Goal: Information Seeking & Learning: Learn about a topic

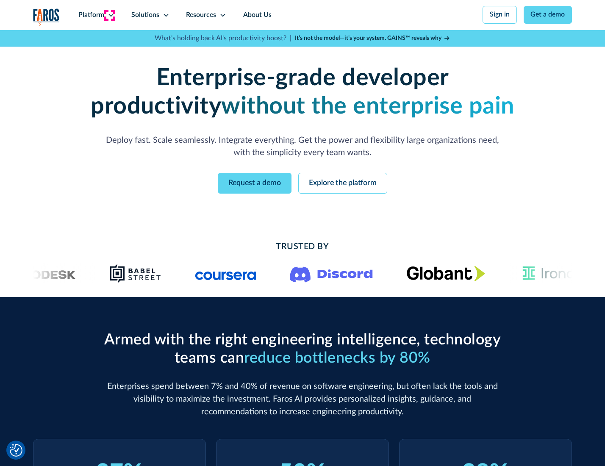
click at [110, 15] on icon at bounding box center [111, 15] width 7 height 7
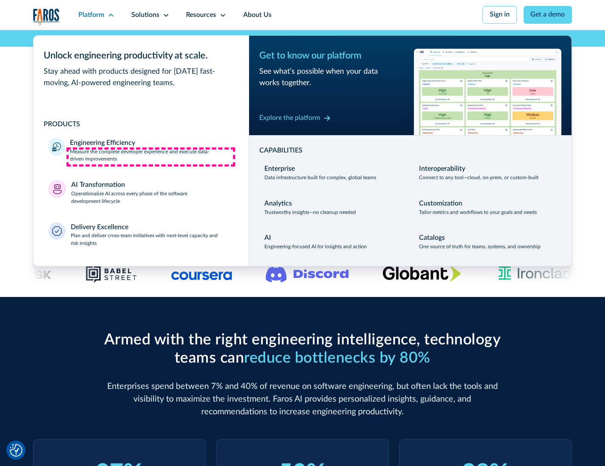
click at [151, 157] on p "Measure the complete developer experience and execute data-driven improvements" at bounding box center [152, 155] width 164 height 15
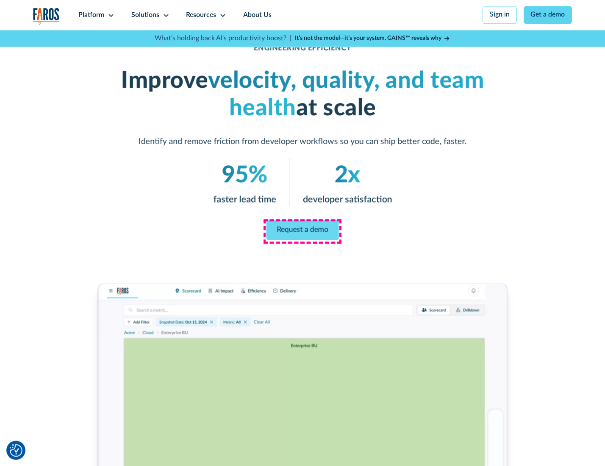
click at [302, 231] on link "Request a demo" at bounding box center [303, 230] width 72 height 20
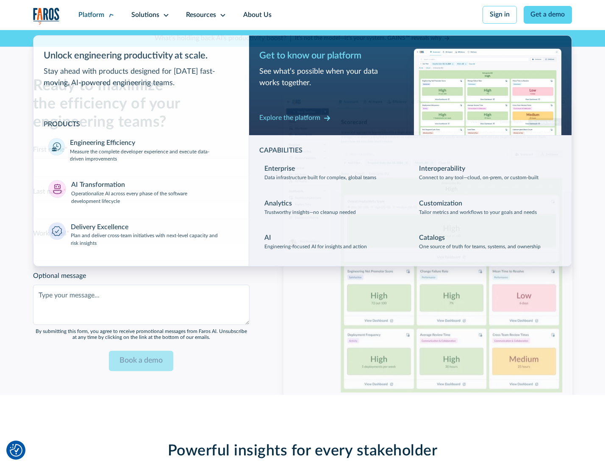
scroll to position [1844, 0]
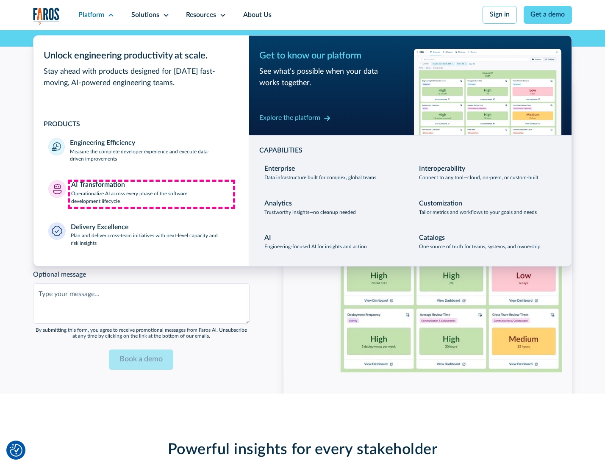
click at [151, 194] on p "Operationalize AI across every phase of the software development lifecycle" at bounding box center [152, 197] width 163 height 15
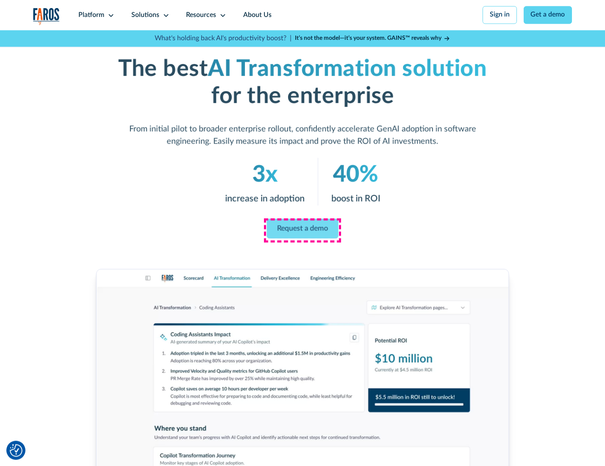
click at [302, 230] on link "Request a demo" at bounding box center [303, 229] width 72 height 20
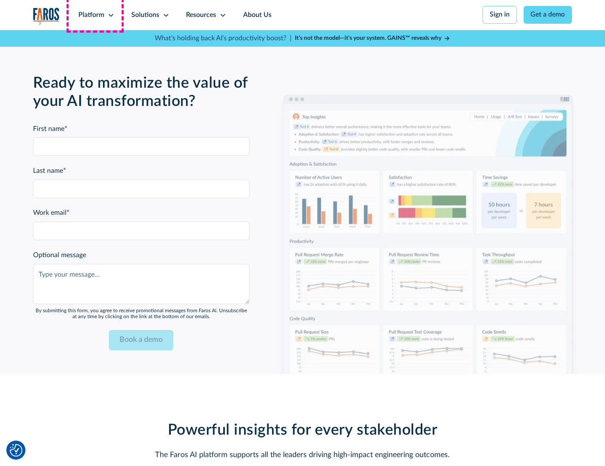
click at [95, 15] on div "Platform" at bounding box center [91, 15] width 26 height 10
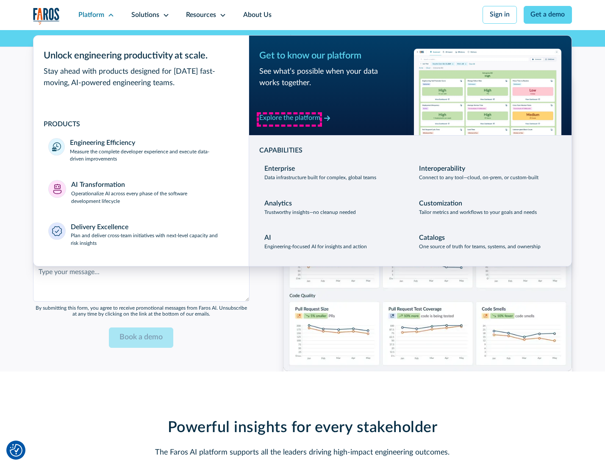
click at [289, 119] on div "Explore the platform" at bounding box center [289, 118] width 61 height 10
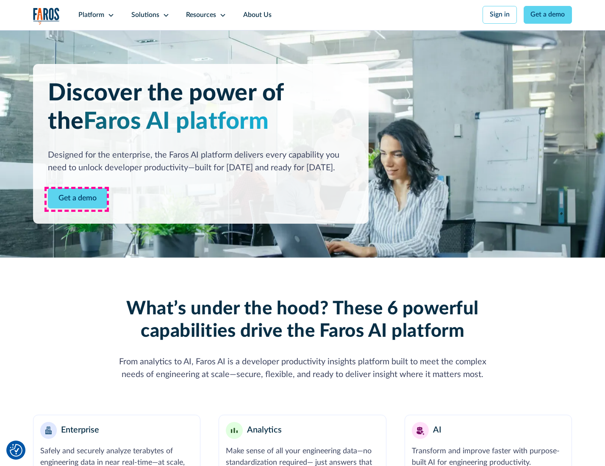
click at [77, 199] on link "Get a demo" at bounding box center [77, 198] width 59 height 21
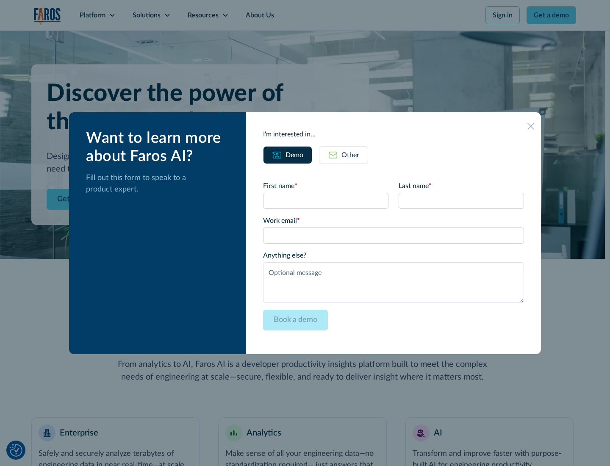
click at [350, 155] on div "Other" at bounding box center [351, 155] width 18 height 10
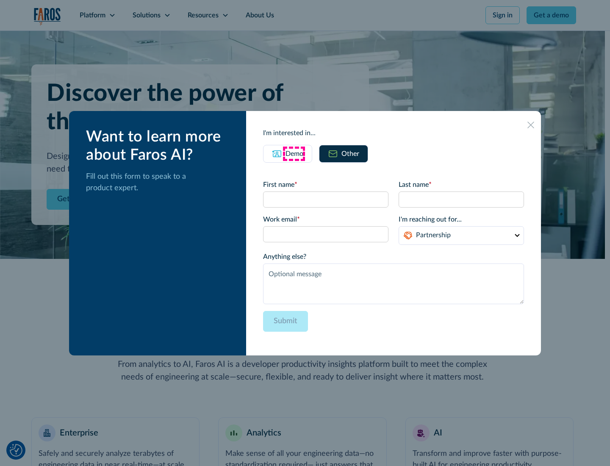
click at [294, 153] on div "Demo" at bounding box center [295, 154] width 18 height 10
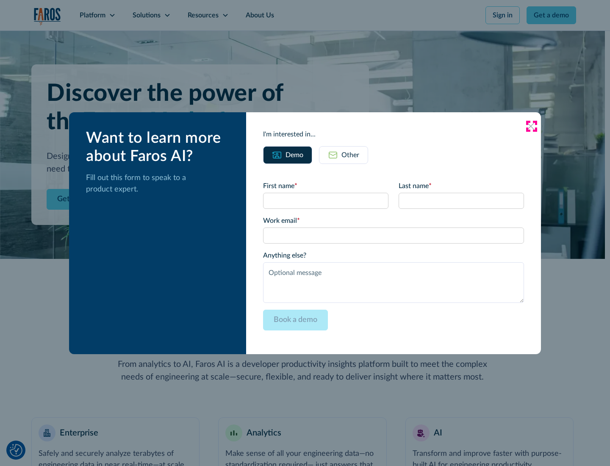
click at [531, 126] on icon at bounding box center [531, 126] width 7 height 7
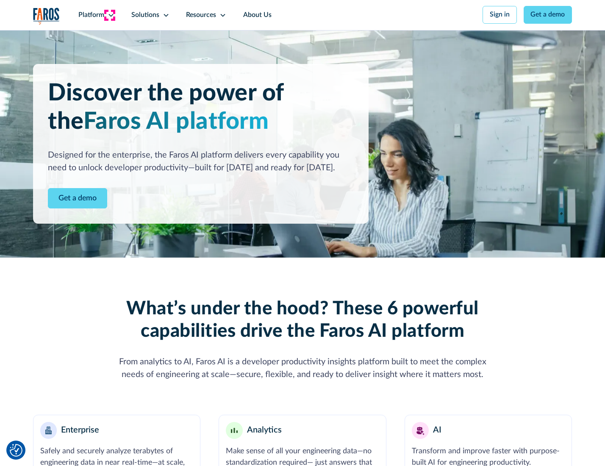
click at [110, 15] on icon at bounding box center [111, 15] width 7 height 7
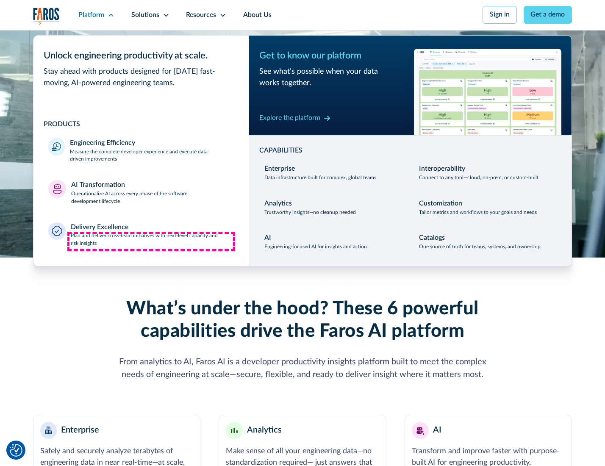
click at [151, 242] on p "Plan and deliver cross-team initiatives with next-level capacity and risk insig…" at bounding box center [152, 239] width 163 height 15
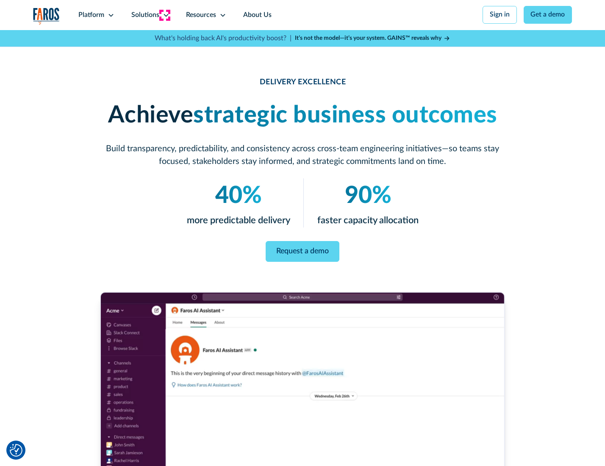
click at [164, 15] on icon at bounding box center [166, 15] width 7 height 7
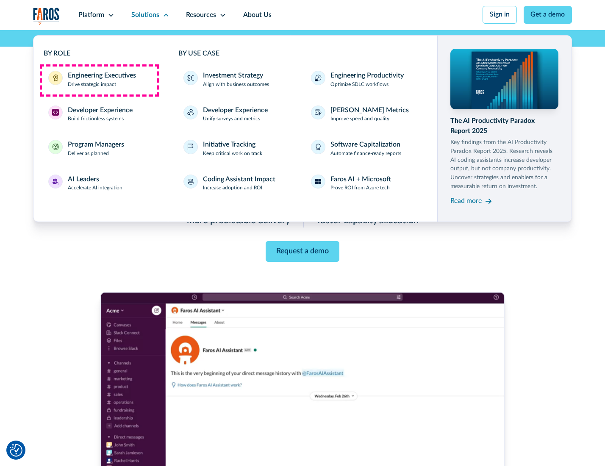
click at [99, 80] on div "Engineering Executives" at bounding box center [102, 76] width 68 height 10
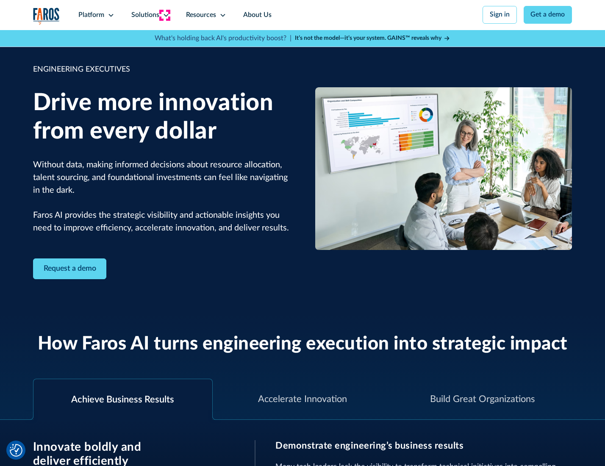
click at [164, 15] on icon at bounding box center [166, 15] width 7 height 7
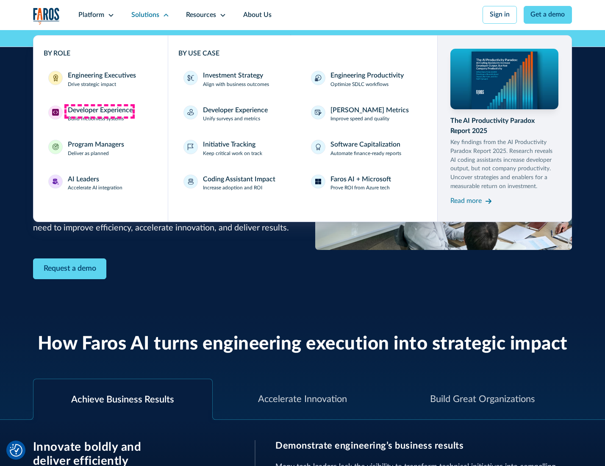
click at [99, 111] on div "Developer Experience" at bounding box center [100, 111] width 65 height 10
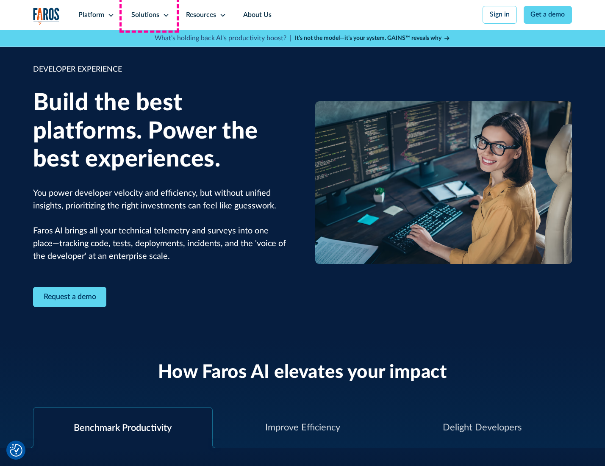
click at [149, 15] on div "Solutions" at bounding box center [145, 15] width 28 height 10
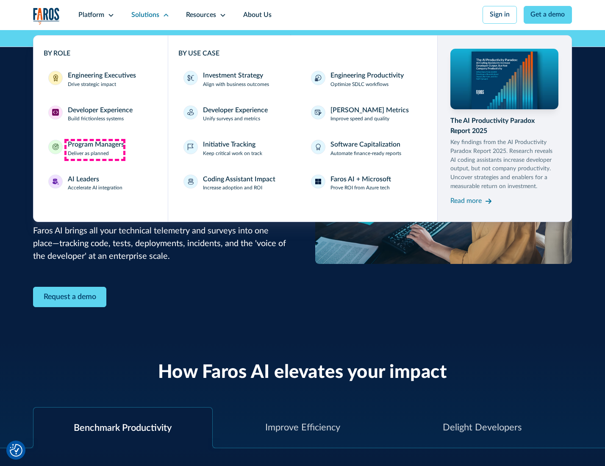
click at [94, 150] on div "Program Managers" at bounding box center [96, 145] width 56 height 10
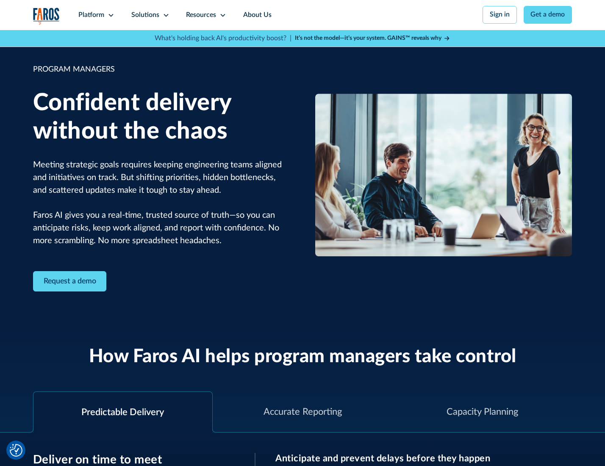
click at [164, 15] on icon at bounding box center [166, 15] width 7 height 7
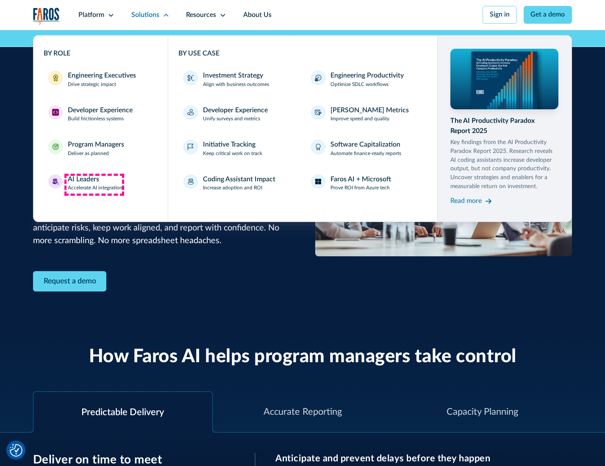
click at [94, 184] on div "AI Leaders" at bounding box center [83, 180] width 31 height 10
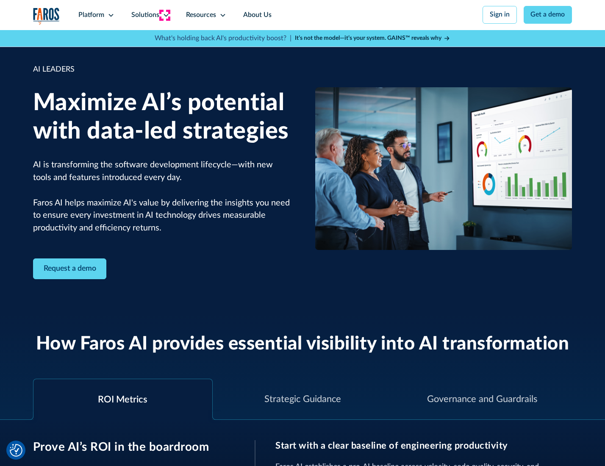
click at [164, 15] on icon at bounding box center [166, 15] width 7 height 7
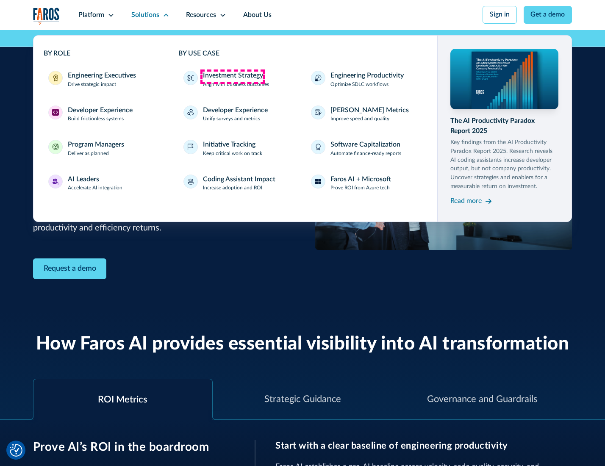
click at [232, 76] on div "Investment Strategy" at bounding box center [233, 76] width 60 height 10
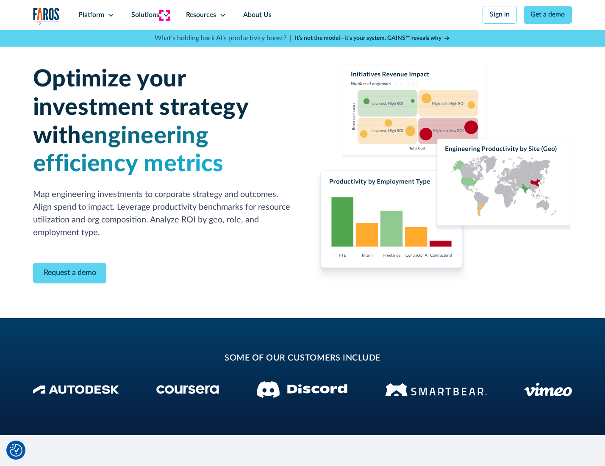
click at [164, 15] on icon at bounding box center [166, 15] width 7 height 7
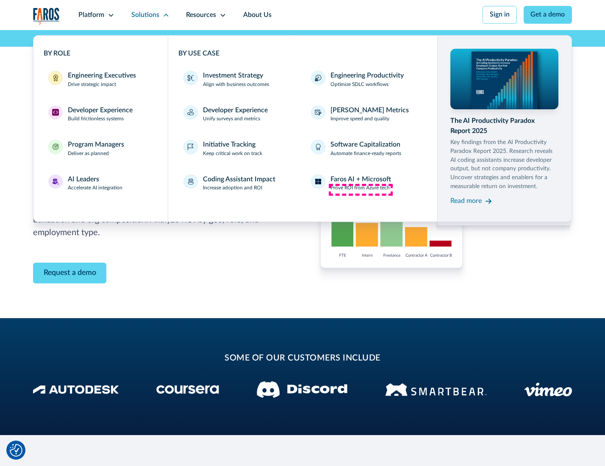
click at [361, 189] on p "Prove ROI from Azure tech" at bounding box center [360, 188] width 59 height 8
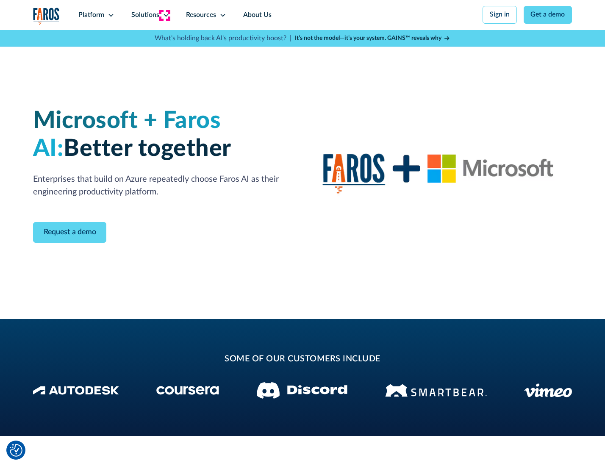
click at [164, 15] on icon at bounding box center [166, 15] width 7 height 7
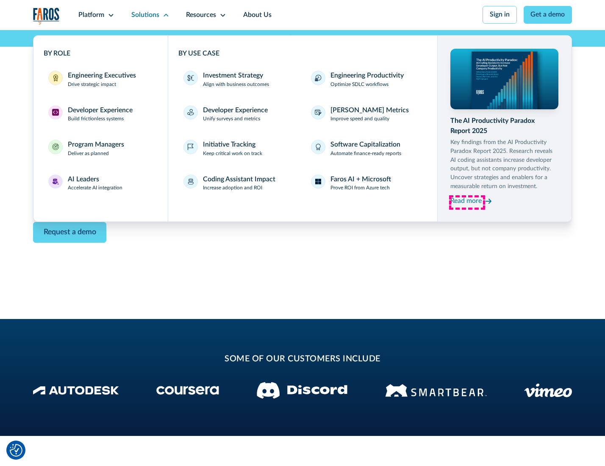
click at [467, 203] on div "Read more" at bounding box center [465, 201] width 31 height 10
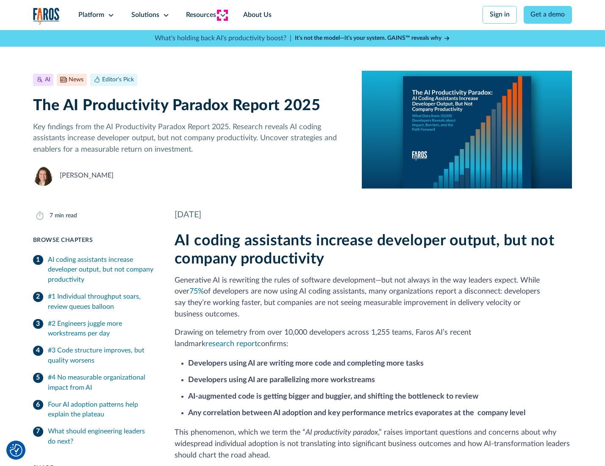
click at [222, 15] on icon at bounding box center [222, 15] width 7 height 7
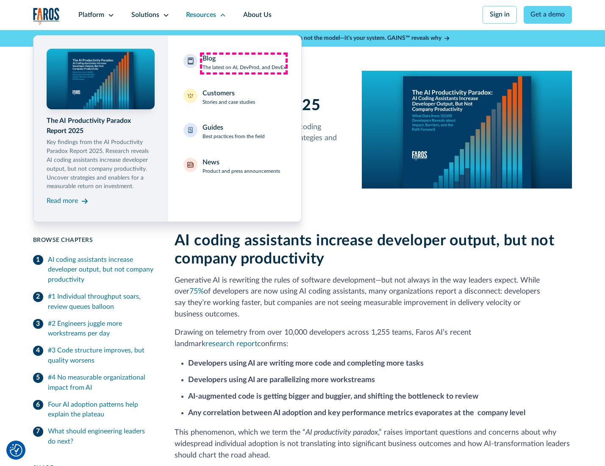
click at [244, 63] on div "Blog The latest on AI, DevProd, and DevEx" at bounding box center [244, 63] width 83 height 18
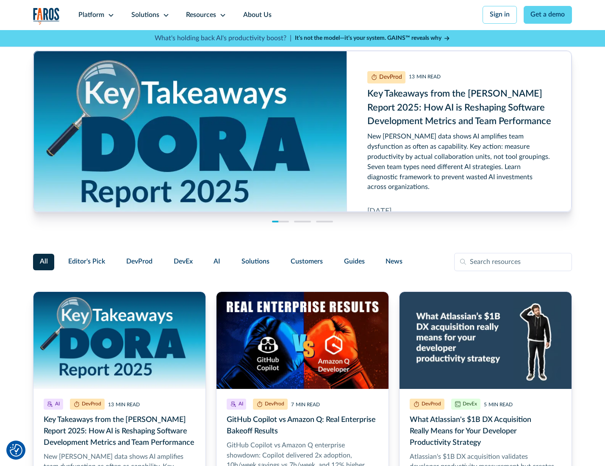
click at [549, 15] on link "Get a demo" at bounding box center [548, 15] width 49 height 18
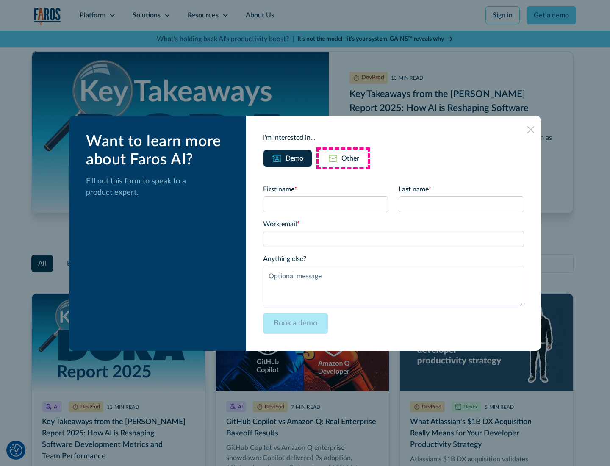
click at [343, 158] on div "Other" at bounding box center [351, 158] width 18 height 10
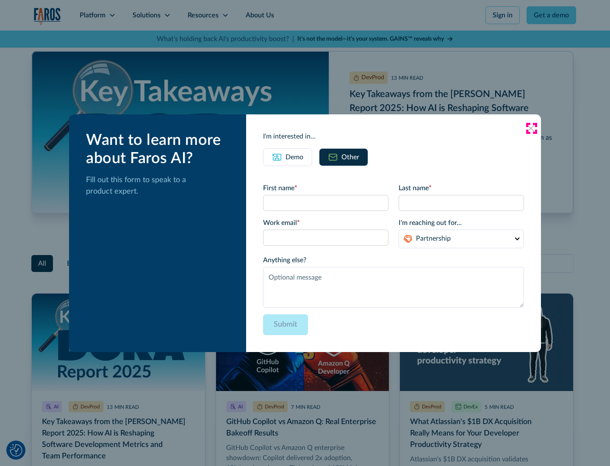
click at [531, 128] on icon at bounding box center [531, 128] width 7 height 7
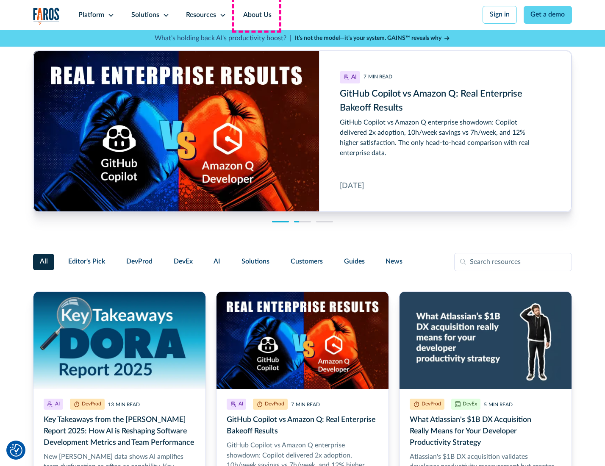
click at [256, 15] on link "About Us" at bounding box center [257, 15] width 45 height 30
